Goal: Information Seeking & Learning: Understand process/instructions

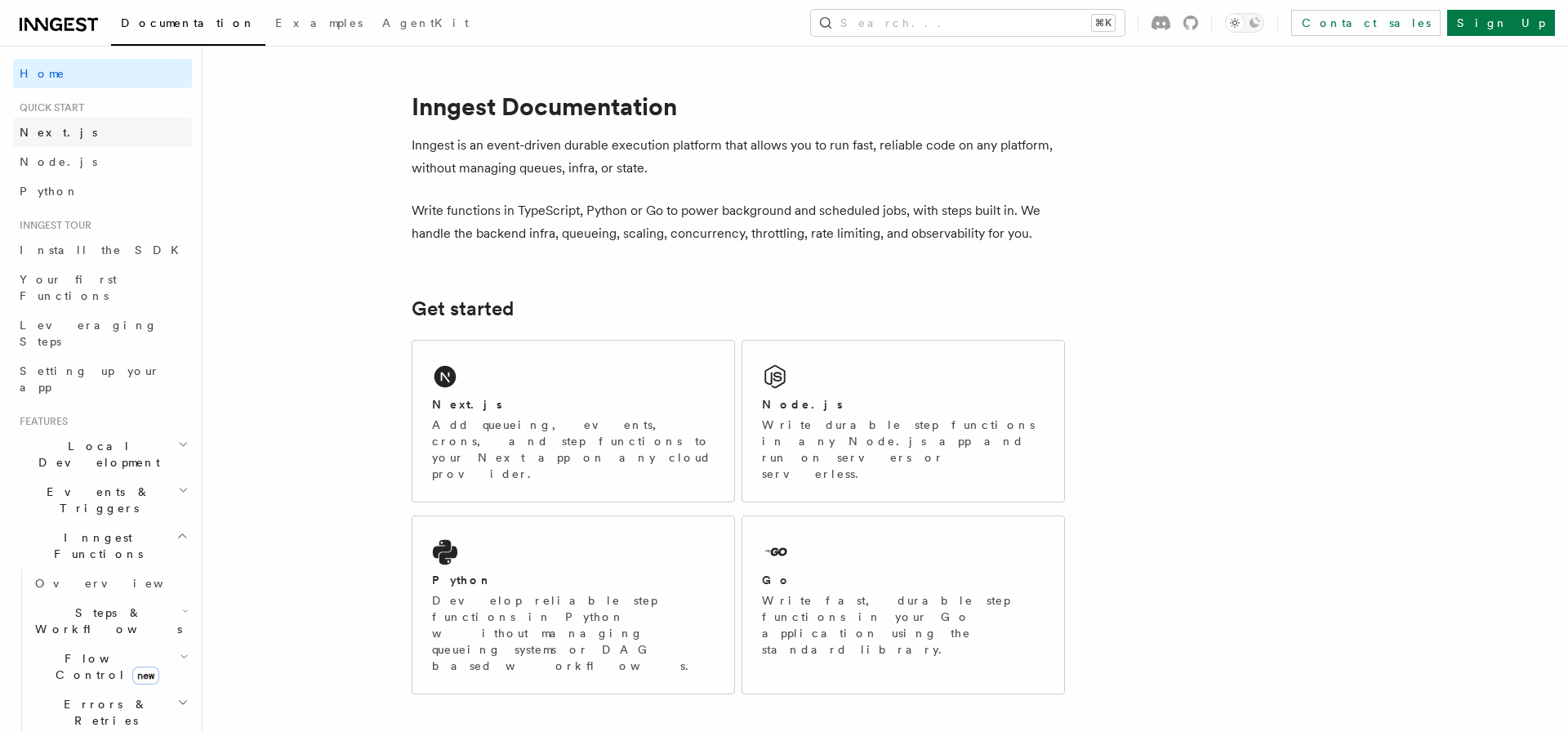
click at [41, 137] on span "Next.js" at bounding box center [58, 132] width 77 height 13
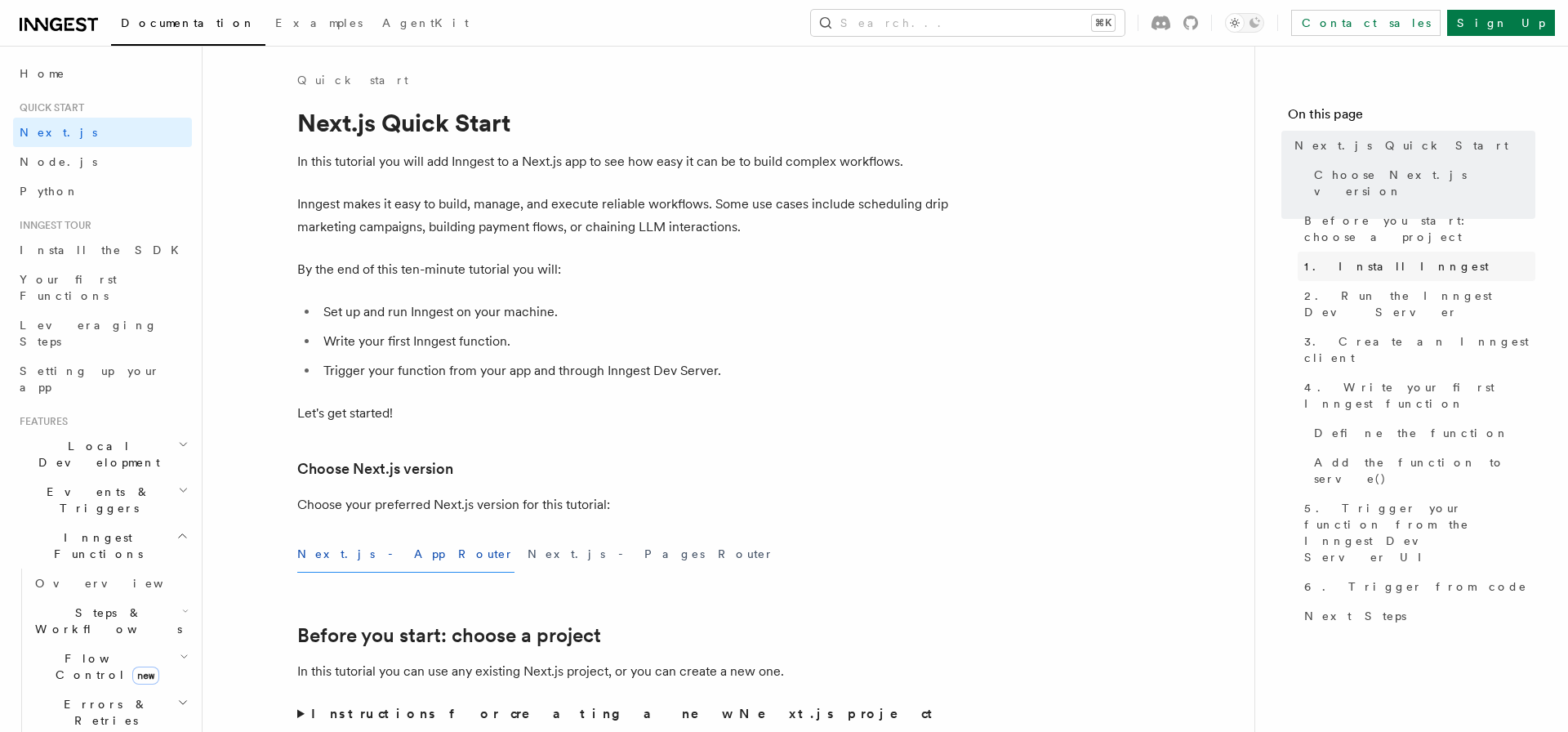
click at [1351, 258] on span "1. Install Inngest" at bounding box center [1397, 266] width 185 height 17
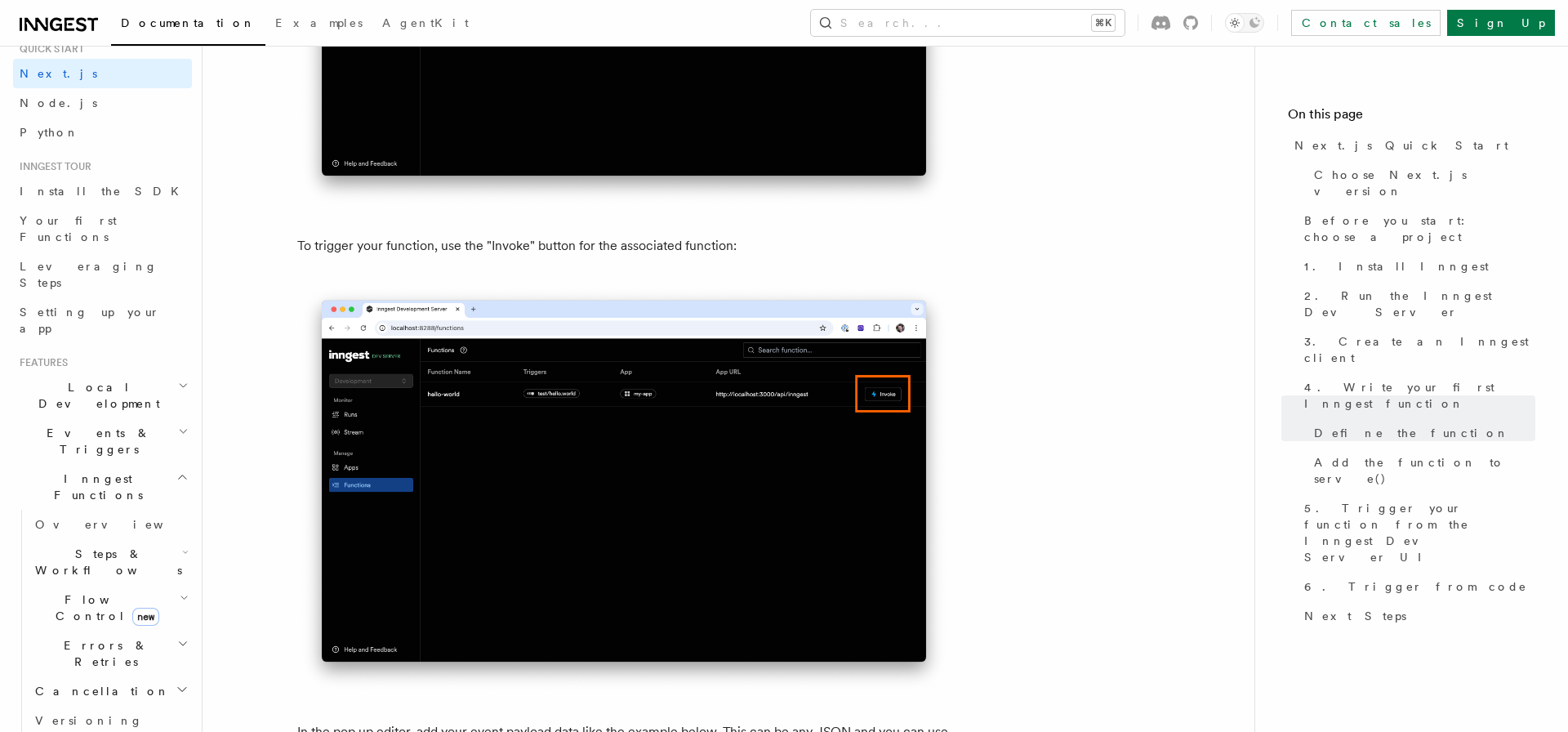
scroll to position [62, 0]
click at [92, 467] on span "Inngest Functions" at bounding box center [95, 483] width 163 height 32
click at [82, 601] on span "Deployment" at bounding box center [61, 610] width 95 height 17
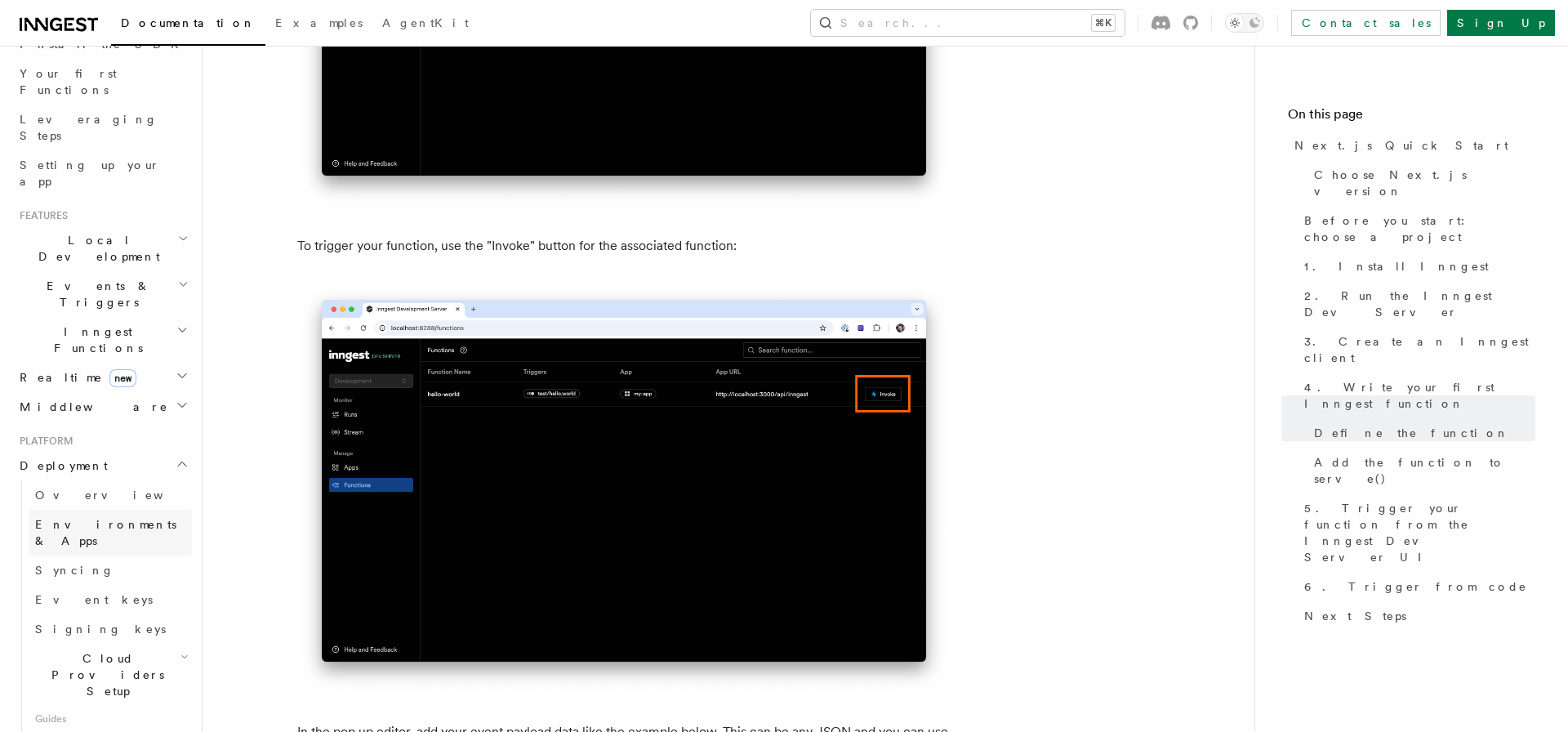
scroll to position [212, 0]
click at [77, 483] on span "Overview" at bounding box center [119, 490] width 168 height 13
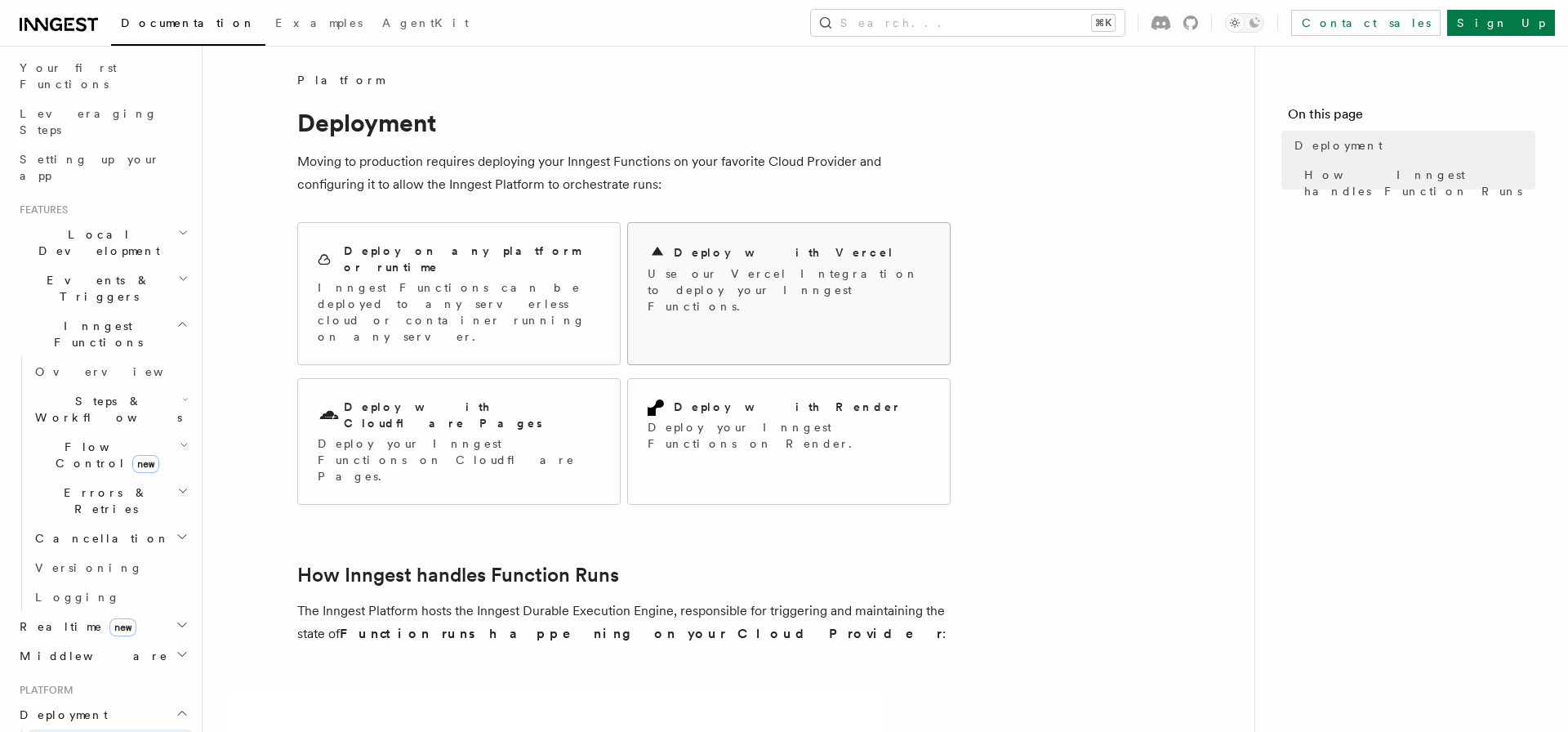
click at [787, 256] on div "Deploy with Vercel" at bounding box center [789, 252] width 283 height 20
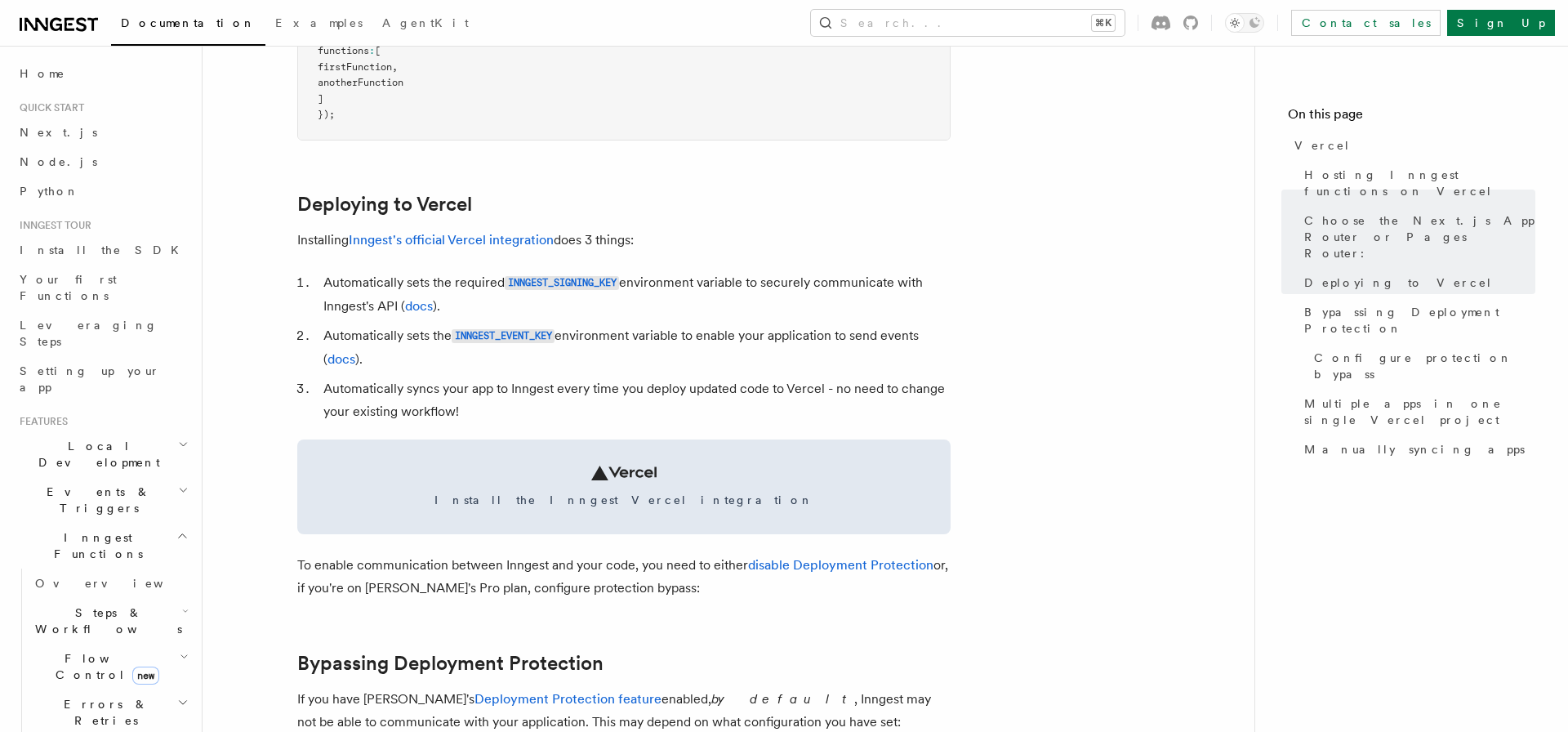
scroll to position [635, 0]
click at [490, 240] on link "Inngest's official Vercel integration" at bounding box center [451, 238] width 205 height 16
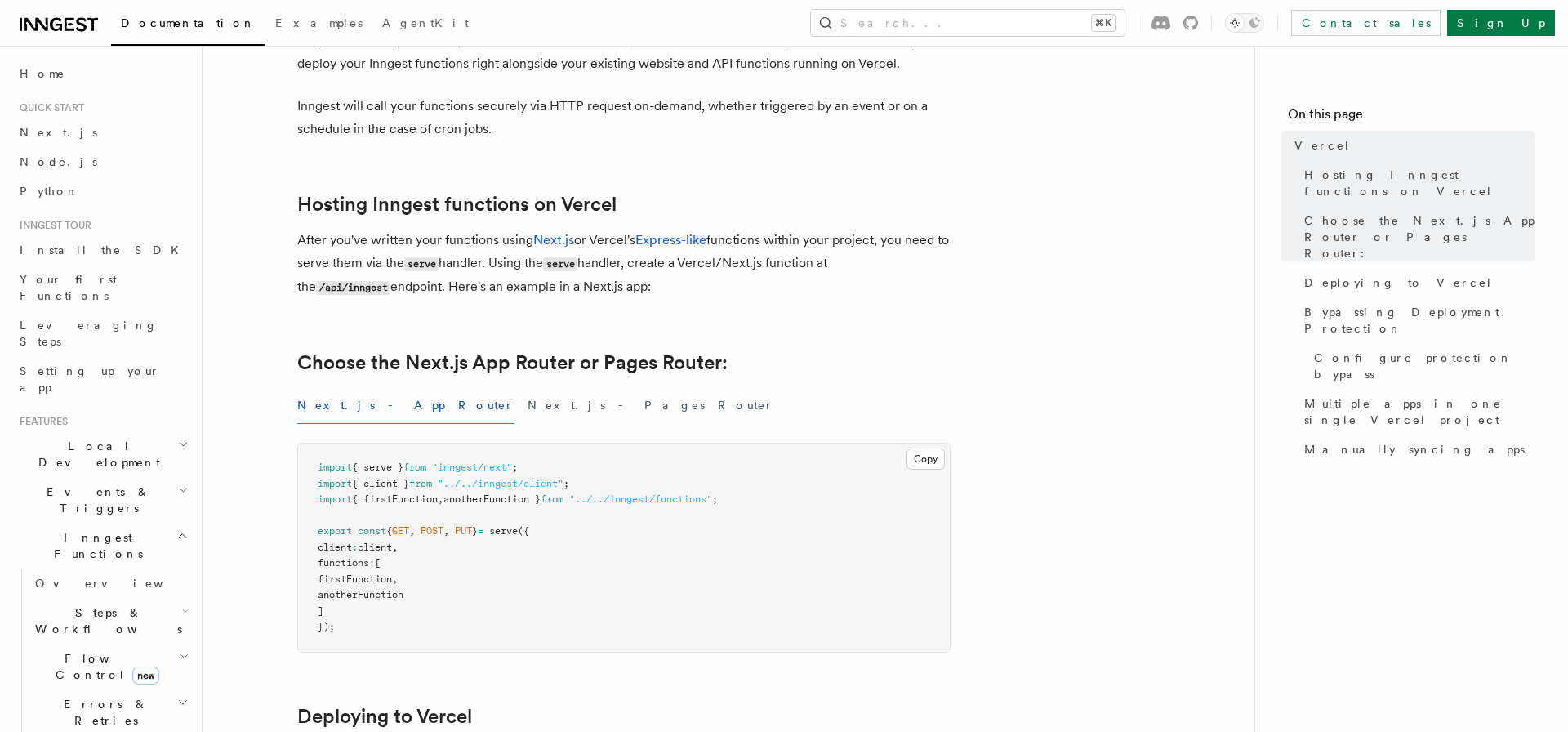
scroll to position [124, 0]
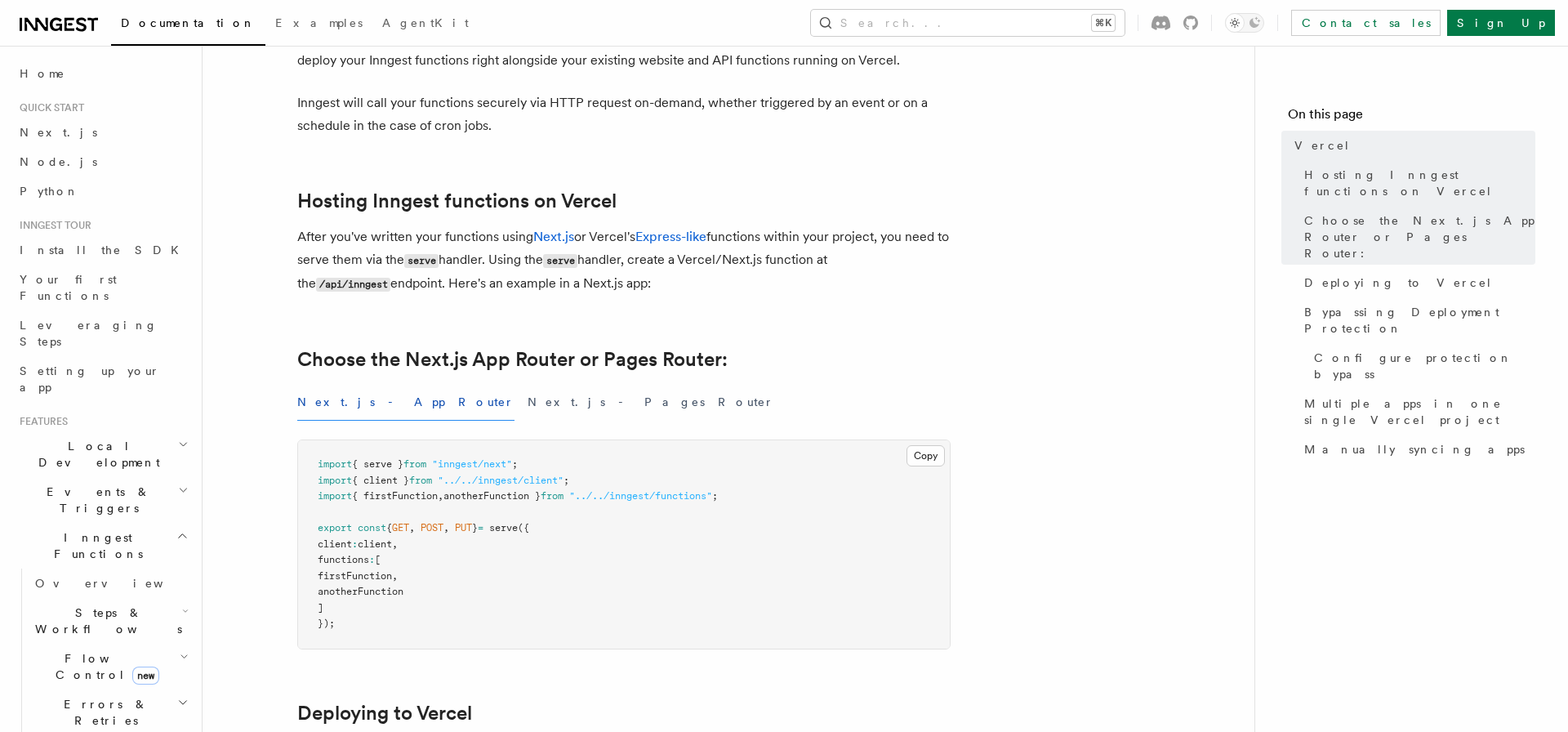
click at [71, 19] on icon at bounding box center [70, 25] width 10 height 13
